Goal: Browse casually: Explore the website without a specific task or goal

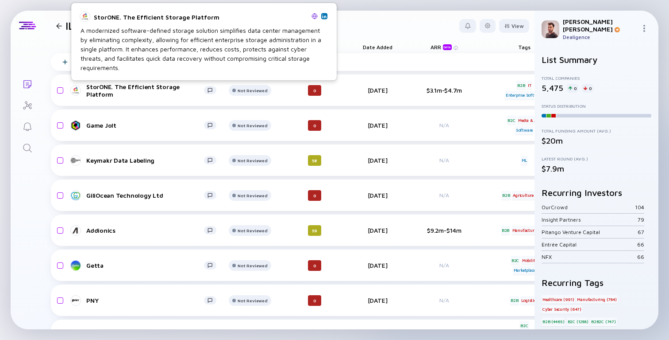
click at [208, 16] on div "StorONE. The Efficient Storage Platform" at bounding box center [201, 17] width 214 height 8
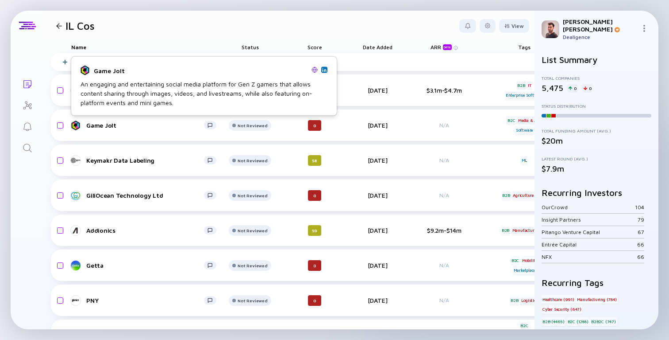
click at [121, 66] on div "Game Jolt" at bounding box center [204, 70] width 247 height 11
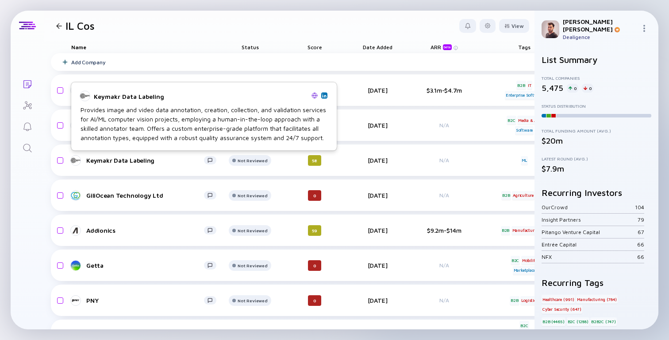
click at [126, 94] on div "Keymakr Data Labeling" at bounding box center [201, 96] width 214 height 8
click at [129, 97] on div "Keymakr Data Labeling" at bounding box center [201, 96] width 214 height 8
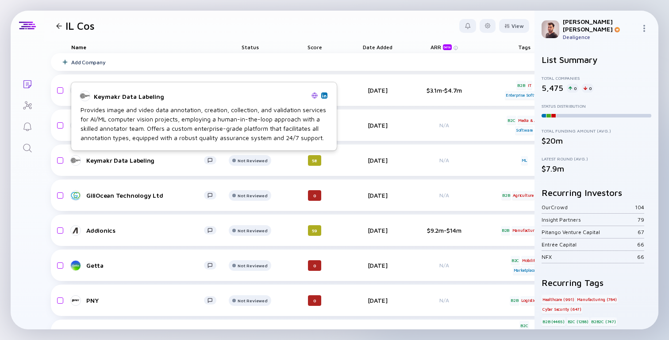
click at [129, 97] on div "Keymakr Data Labeling" at bounding box center [201, 96] width 214 height 8
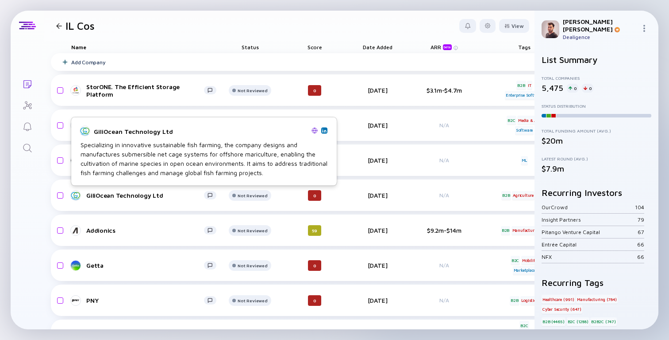
click at [131, 133] on div "GiliOcean Technology Ltd" at bounding box center [201, 131] width 214 height 8
